Goal: Task Accomplishment & Management: Manage account settings

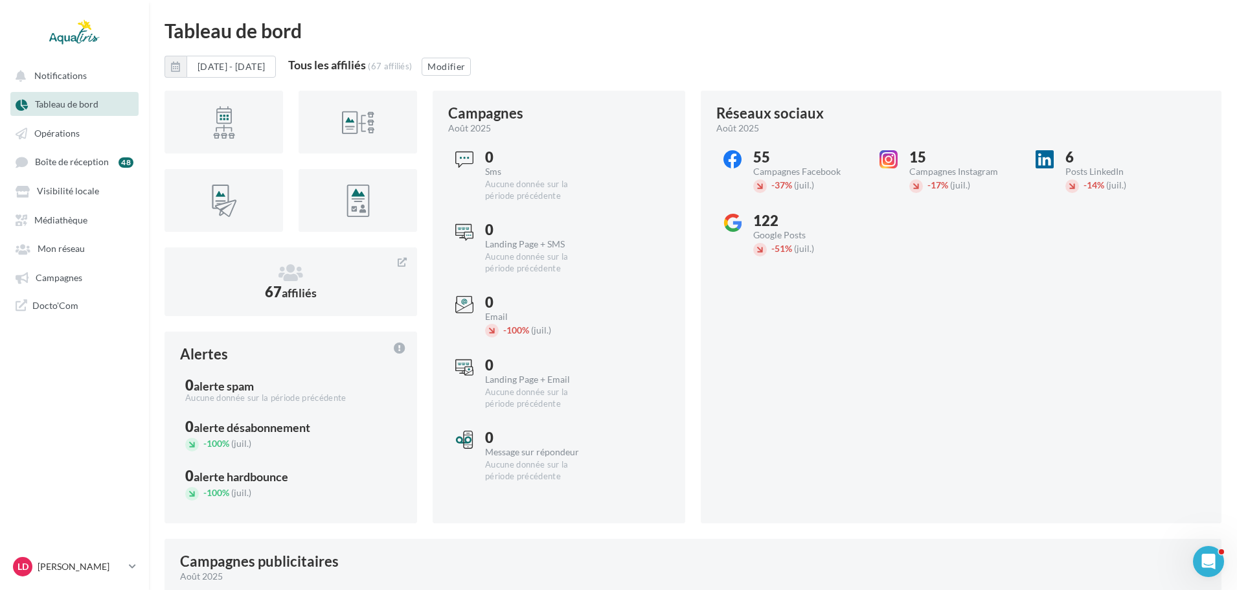
scroll to position [65, 0]
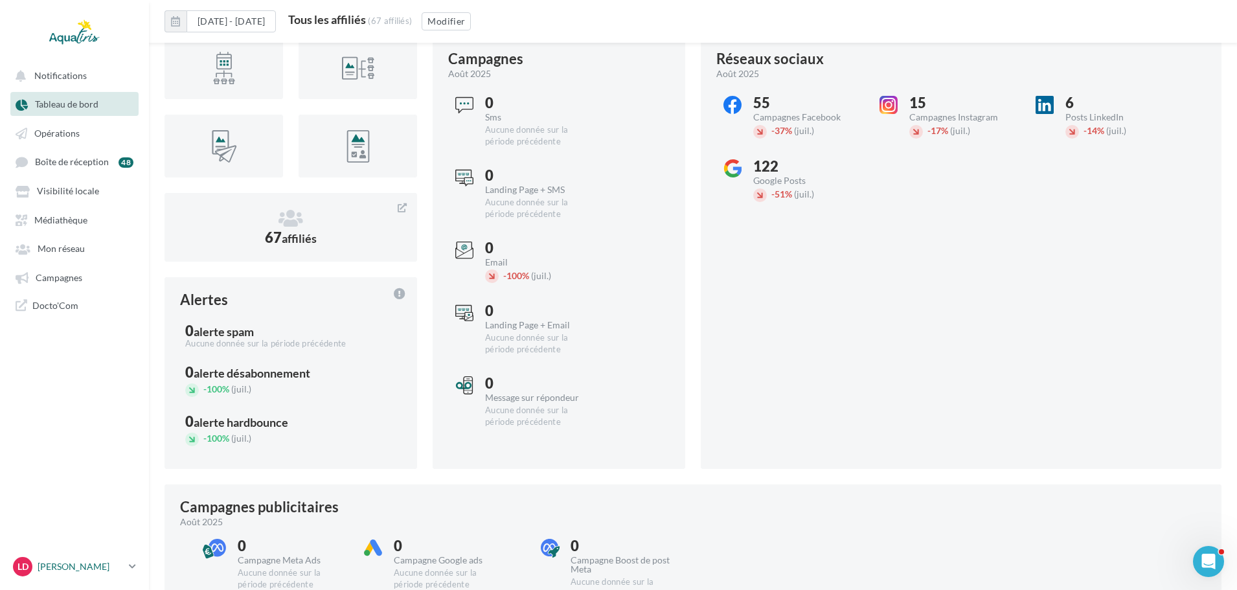
click at [93, 565] on p "[PERSON_NAME]" at bounding box center [81, 566] width 86 height 13
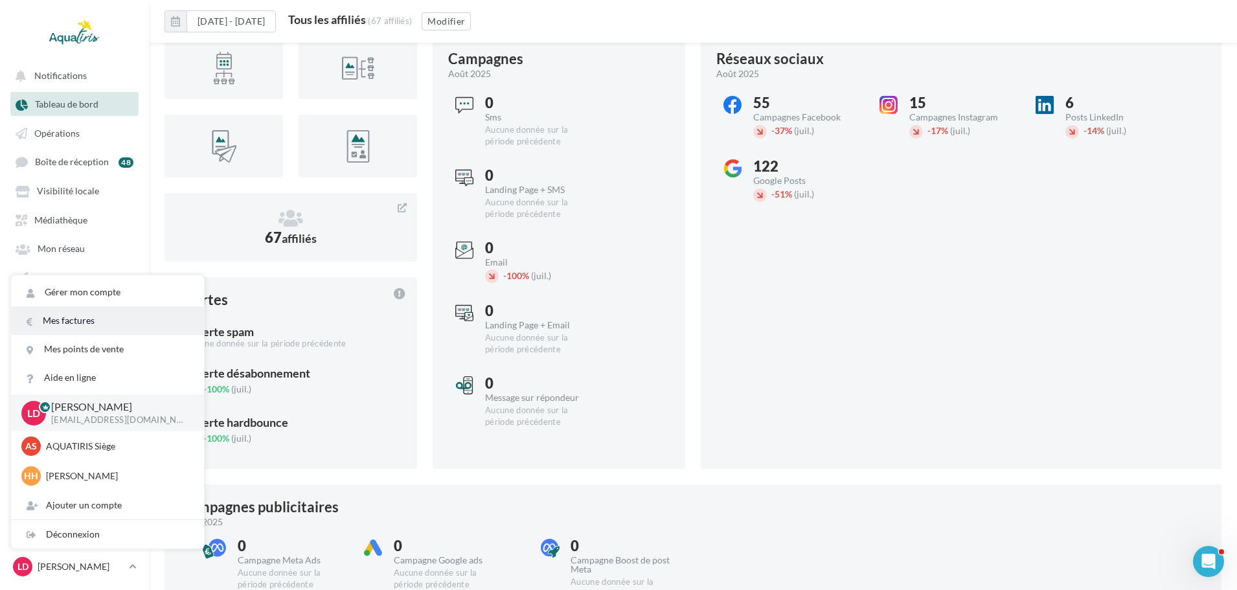
click at [57, 319] on link "Mes factures" at bounding box center [107, 320] width 193 height 28
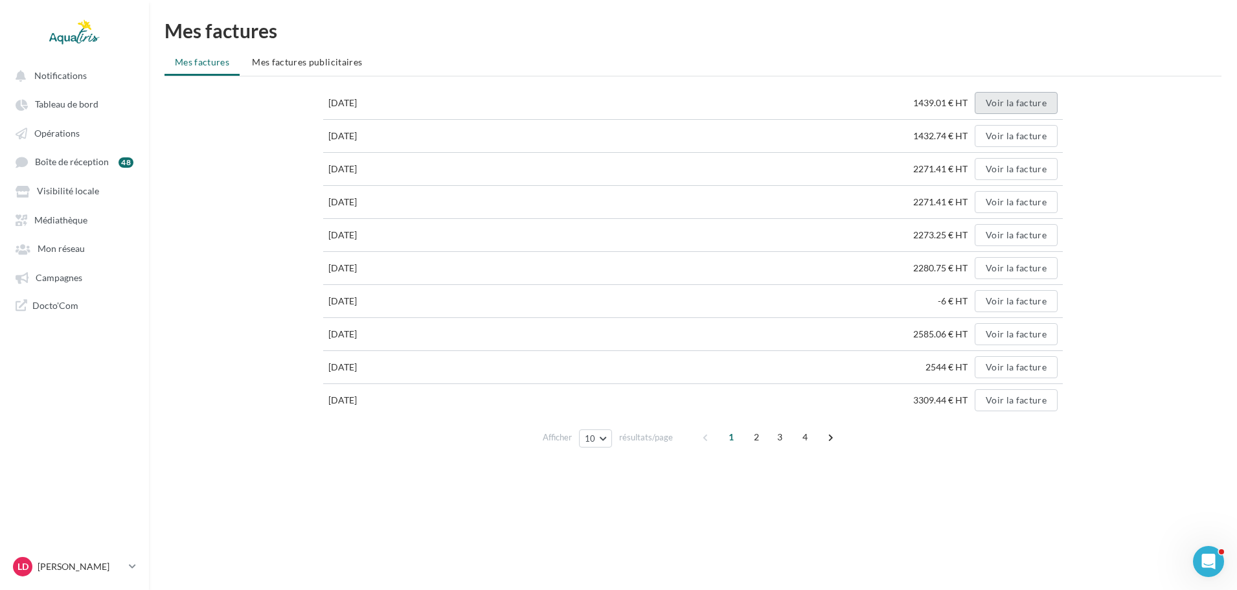
click at [1012, 97] on button "Voir la facture" at bounding box center [1016, 103] width 83 height 22
click at [1007, 131] on button "Voir la facture" at bounding box center [1016, 136] width 83 height 22
click at [1013, 170] on button "Voir la facture" at bounding box center [1016, 169] width 83 height 22
